Goal: Information Seeking & Learning: Learn about a topic

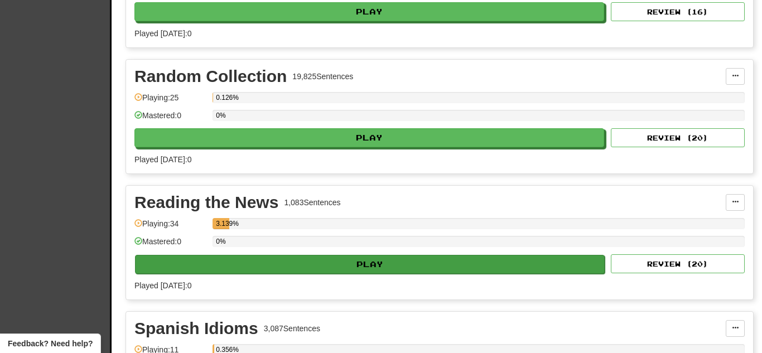
scroll to position [2110, 0]
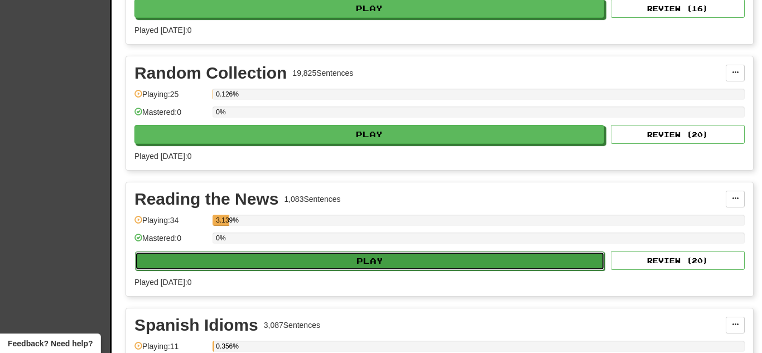
click at [260, 263] on button "Play" at bounding box center [370, 261] width 470 height 19
select select "**"
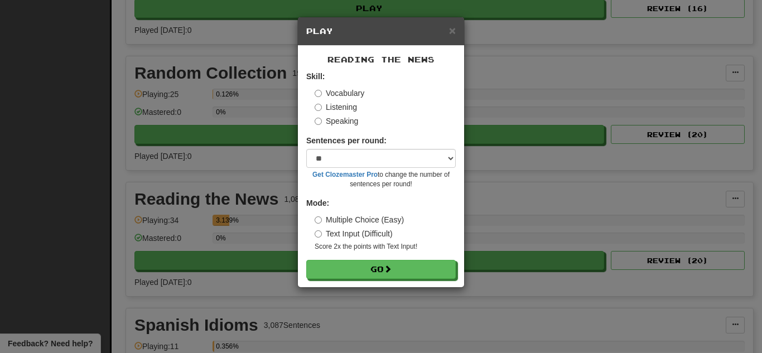
click at [322, 222] on label "Multiple Choice (Easy)" at bounding box center [359, 219] width 89 height 11
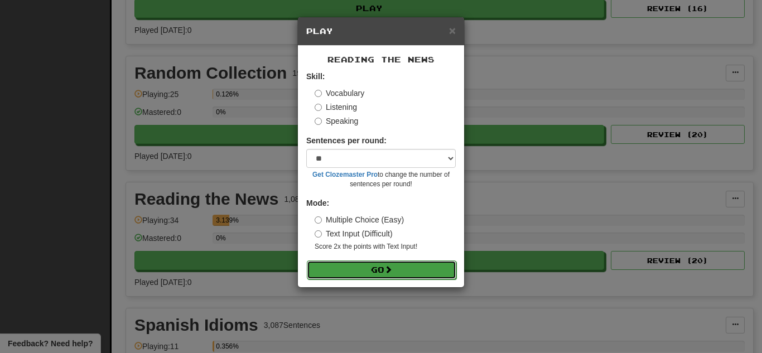
click at [337, 266] on button "Go" at bounding box center [382, 270] width 150 height 19
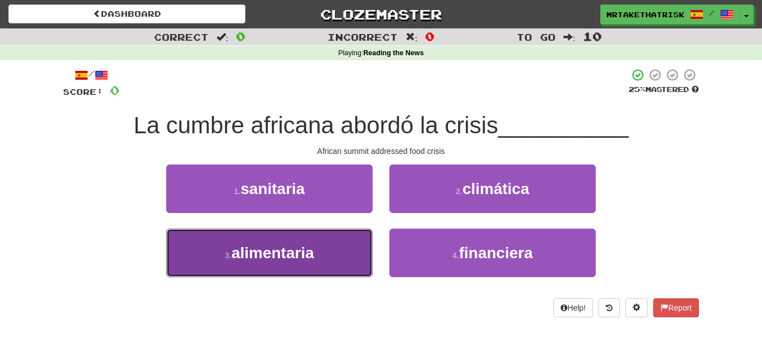
click at [362, 245] on button "3 . alimentaria" at bounding box center [269, 253] width 207 height 49
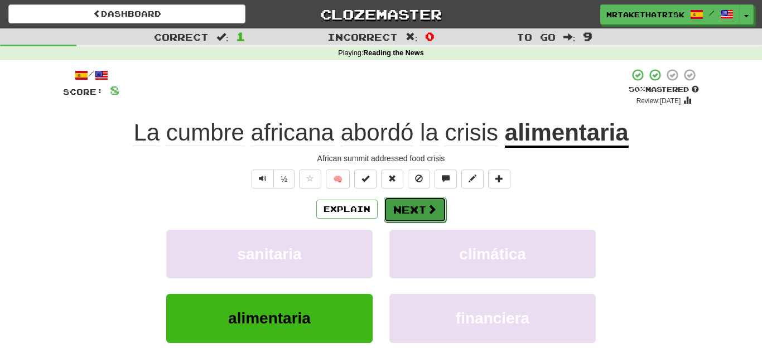
click at [414, 215] on button "Next" at bounding box center [415, 210] width 63 height 26
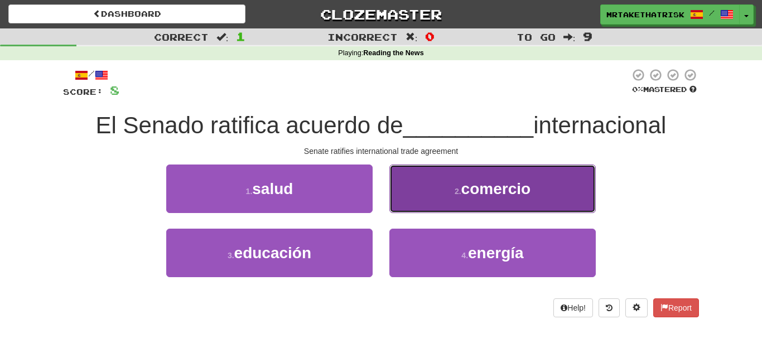
click at [474, 198] on span "comercio" at bounding box center [497, 188] width 70 height 17
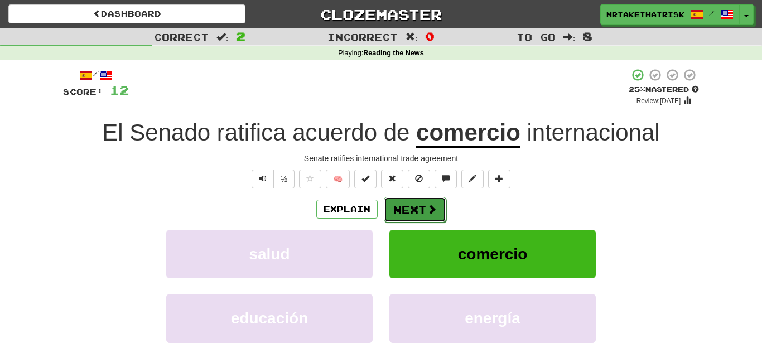
click at [421, 201] on button "Next" at bounding box center [415, 210] width 63 height 26
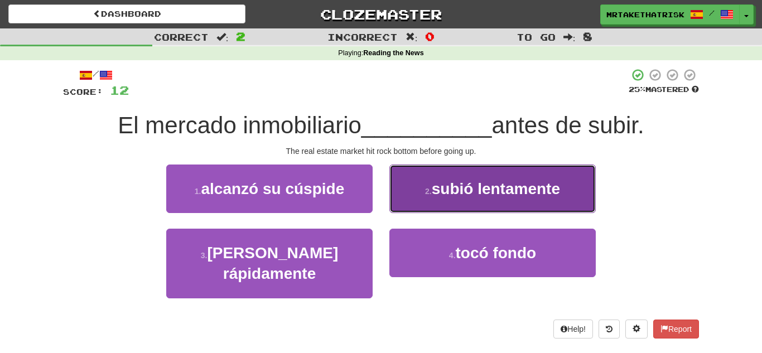
click at [437, 178] on button "2 . subió lentamente" at bounding box center [493, 189] width 207 height 49
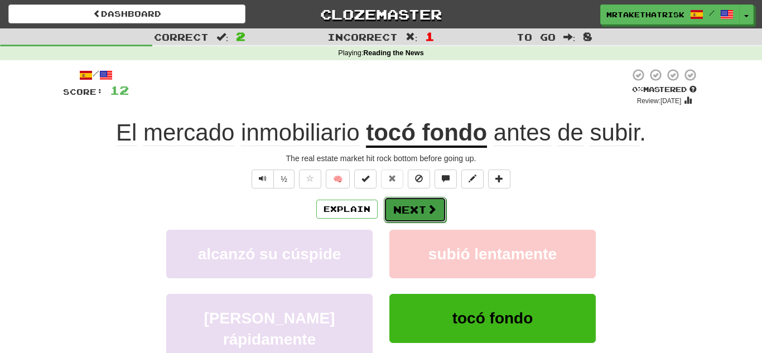
click at [419, 200] on button "Next" at bounding box center [415, 210] width 63 height 26
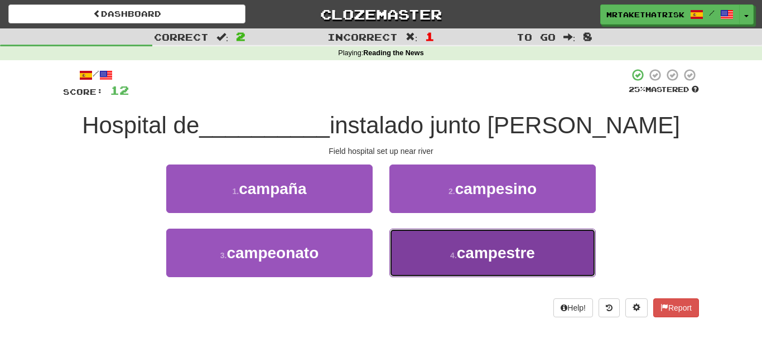
click at [430, 243] on button "4 . campestre" at bounding box center [493, 253] width 207 height 49
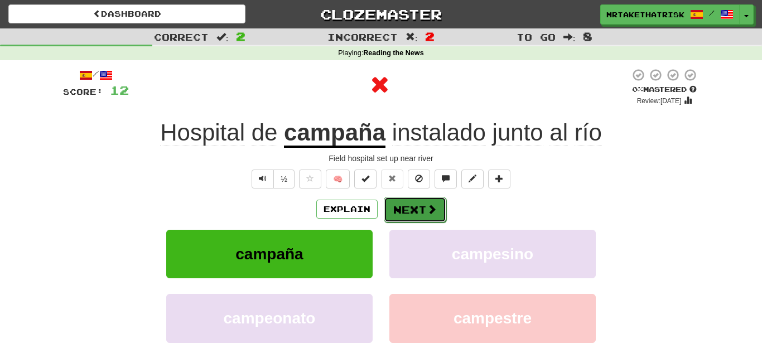
click at [438, 203] on button "Next" at bounding box center [415, 210] width 63 height 26
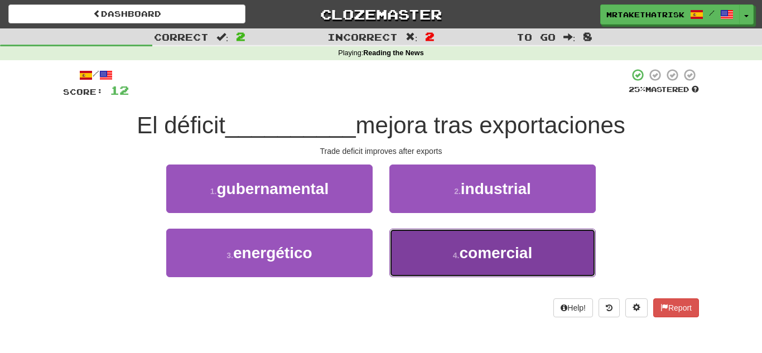
click at [448, 243] on button "4 . comercial" at bounding box center [493, 253] width 207 height 49
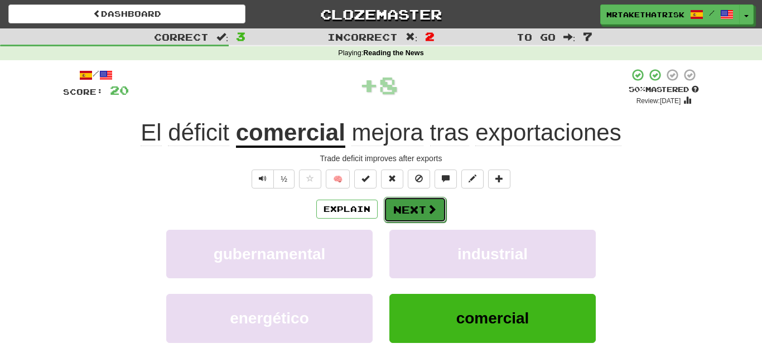
click at [424, 215] on button "Next" at bounding box center [415, 210] width 63 height 26
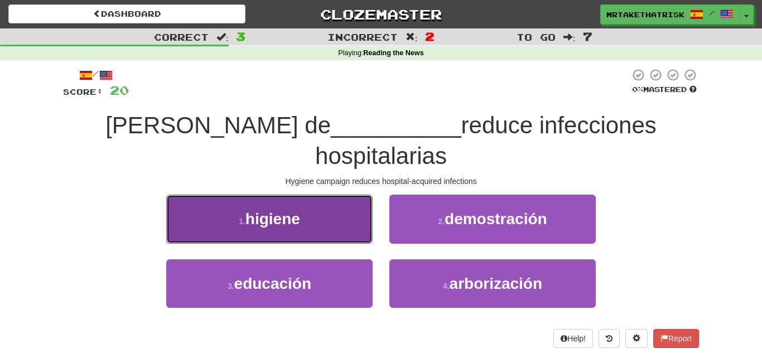
click at [364, 195] on button "1 . higiene" at bounding box center [269, 219] width 207 height 49
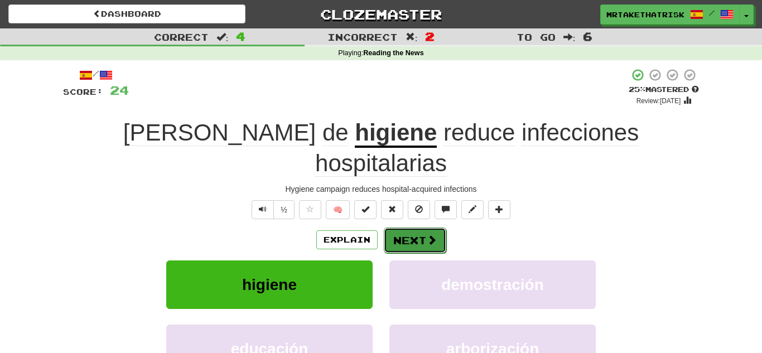
click at [421, 228] on button "Next" at bounding box center [415, 241] width 63 height 26
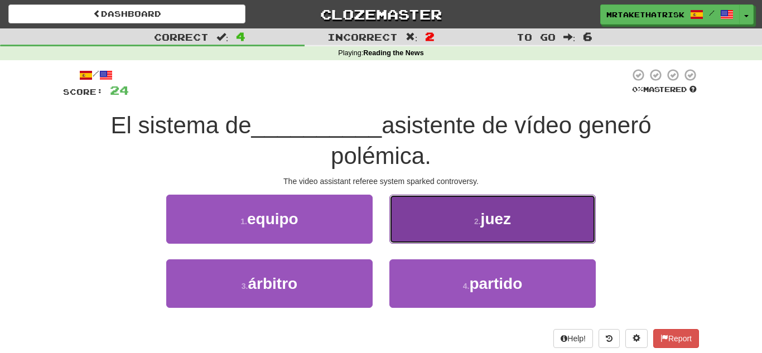
click at [457, 217] on button "2 . juez" at bounding box center [493, 219] width 207 height 49
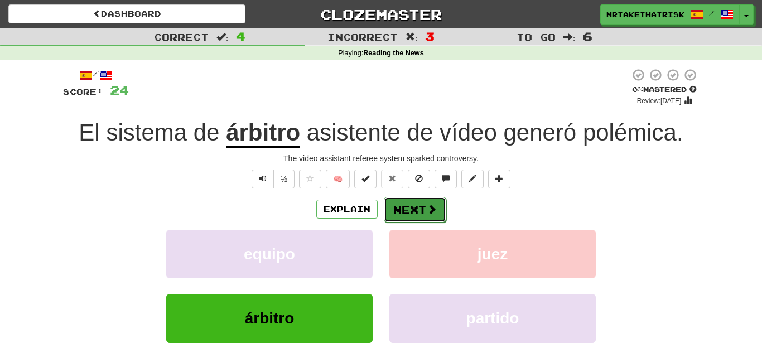
click at [425, 212] on button "Next" at bounding box center [415, 210] width 63 height 26
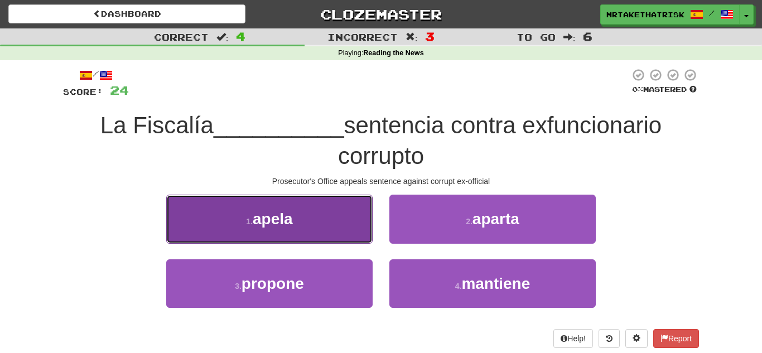
click at [346, 219] on button "1 . apela" at bounding box center [269, 219] width 207 height 49
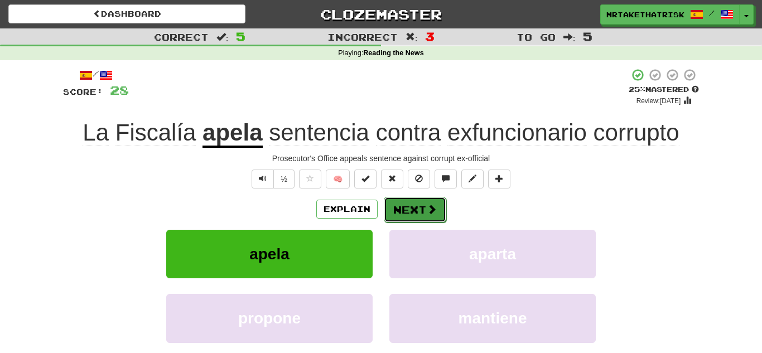
click at [439, 213] on button "Next" at bounding box center [415, 210] width 63 height 26
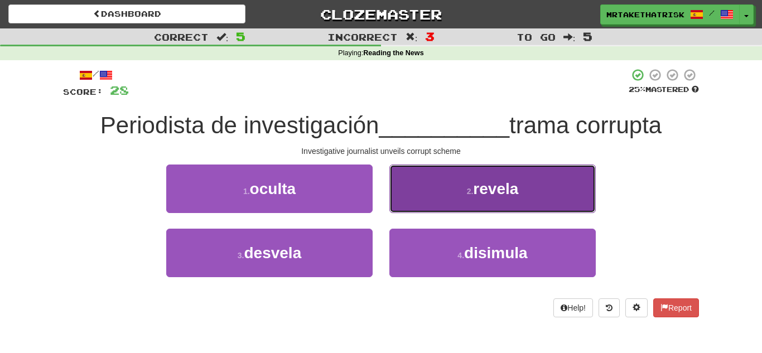
click at [407, 198] on button "2 . revela" at bounding box center [493, 189] width 207 height 49
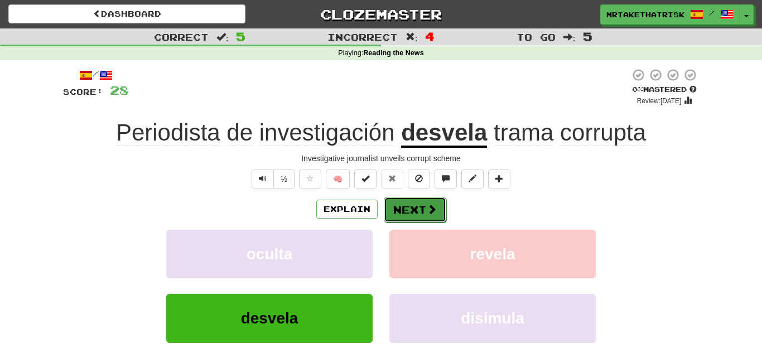
click at [401, 220] on button "Next" at bounding box center [415, 210] width 63 height 26
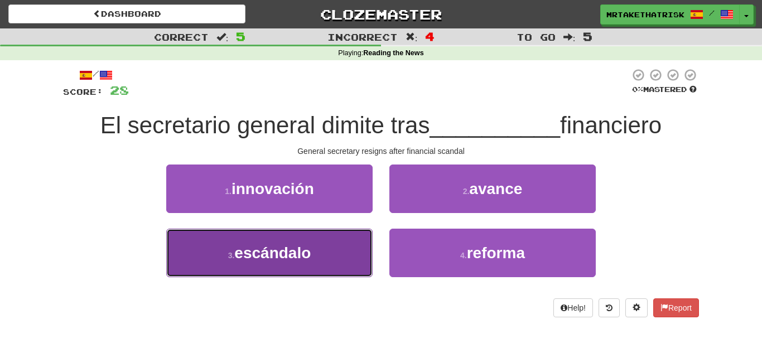
click at [348, 244] on button "3 . escándalo" at bounding box center [269, 253] width 207 height 49
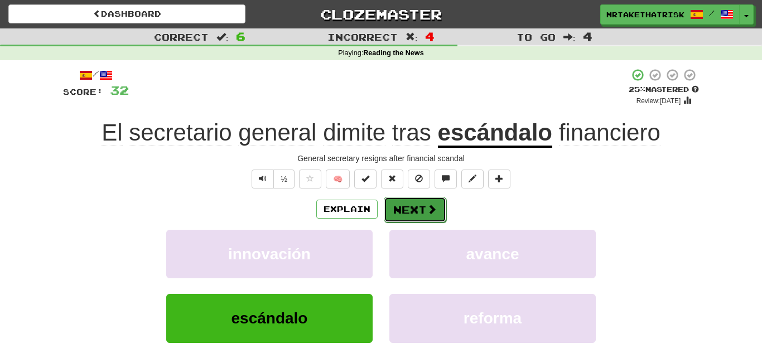
click at [424, 218] on button "Next" at bounding box center [415, 210] width 63 height 26
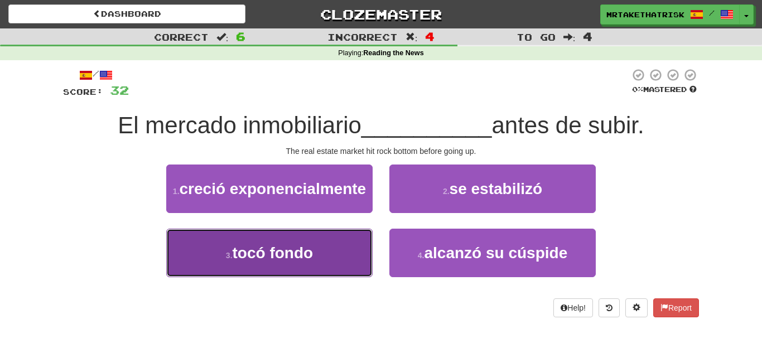
click at [296, 277] on button "3 . tocó fondo" at bounding box center [269, 253] width 207 height 49
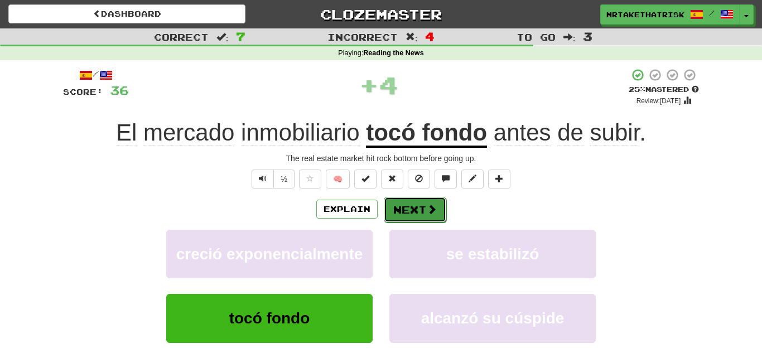
click at [401, 206] on button "Next" at bounding box center [415, 210] width 63 height 26
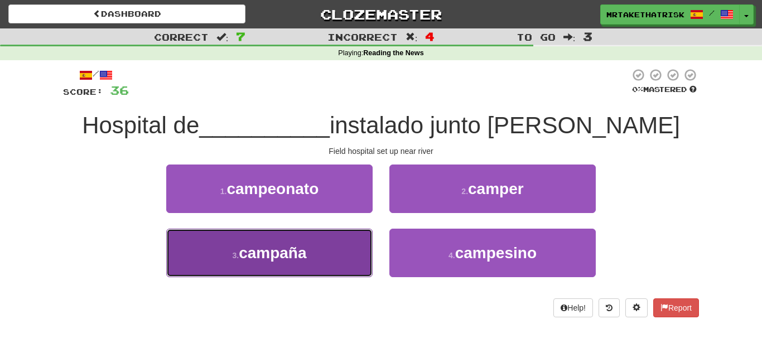
click at [344, 237] on button "3 . campaña" at bounding box center [269, 253] width 207 height 49
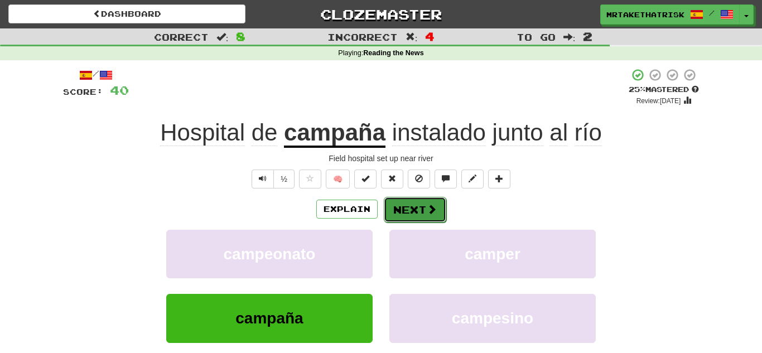
click at [387, 218] on button "Next" at bounding box center [415, 210] width 63 height 26
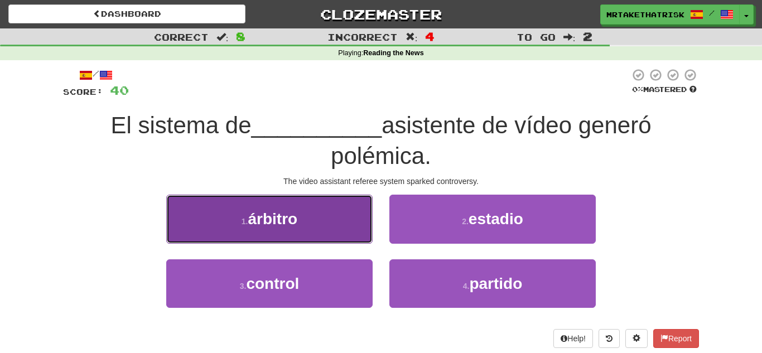
click at [351, 219] on button "1 . árbitro" at bounding box center [269, 219] width 207 height 49
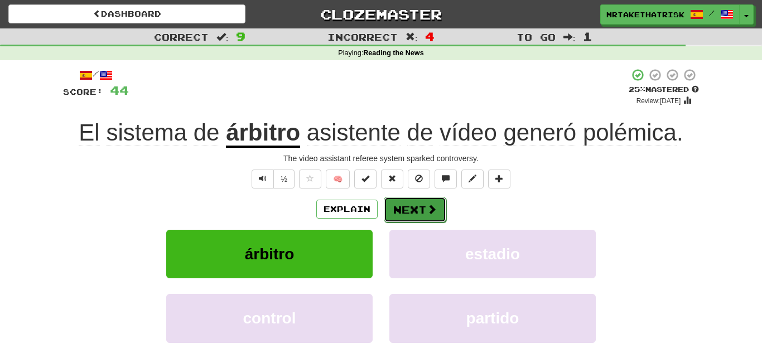
click at [425, 217] on button "Next" at bounding box center [415, 210] width 63 height 26
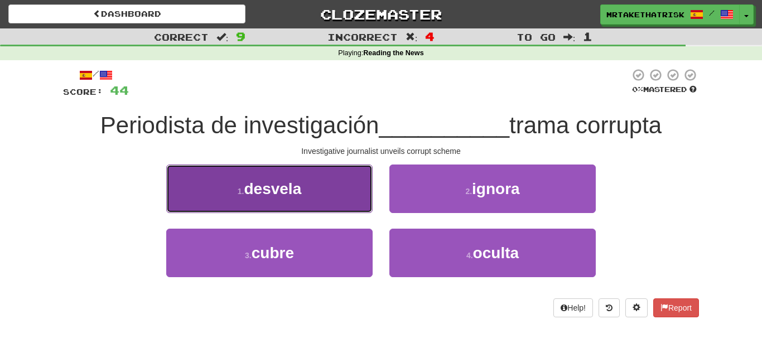
click at [357, 203] on button "1 . desvela" at bounding box center [269, 189] width 207 height 49
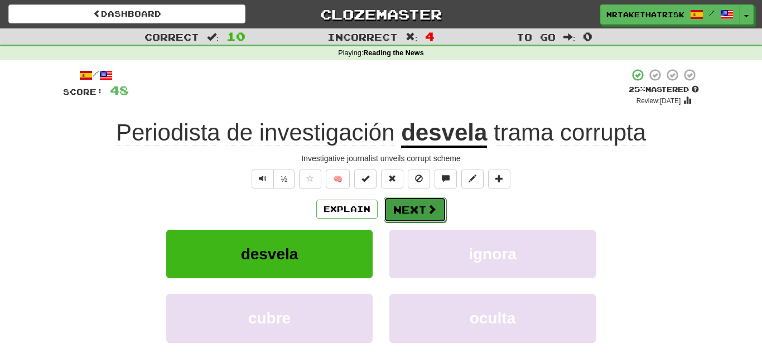
click at [409, 203] on button "Next" at bounding box center [415, 210] width 63 height 26
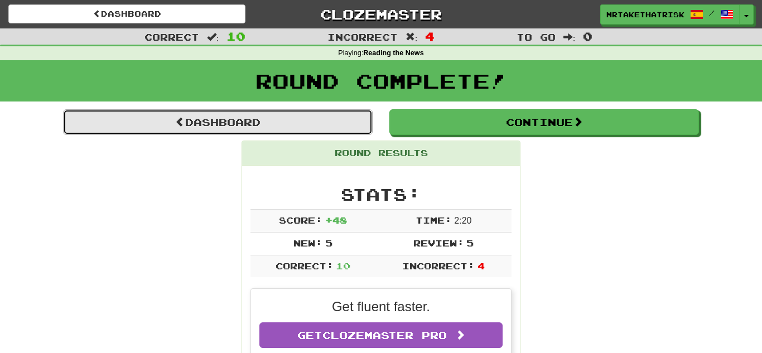
click at [323, 109] on link "Dashboard" at bounding box center [218, 122] width 310 height 26
